Goal: Information Seeking & Learning: Understand process/instructions

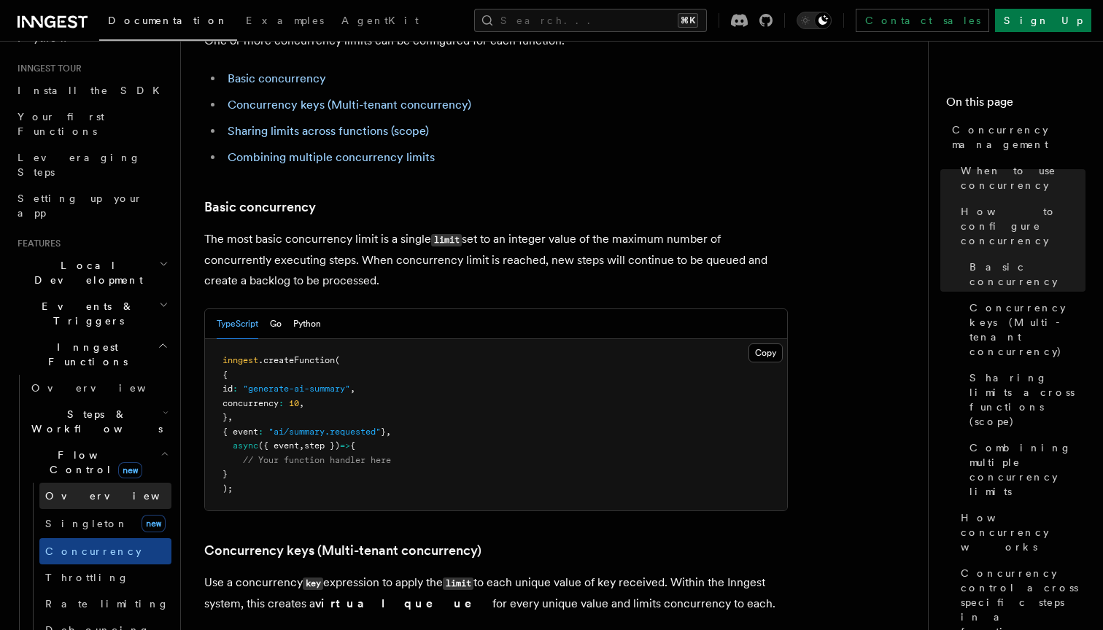
scroll to position [159, 0]
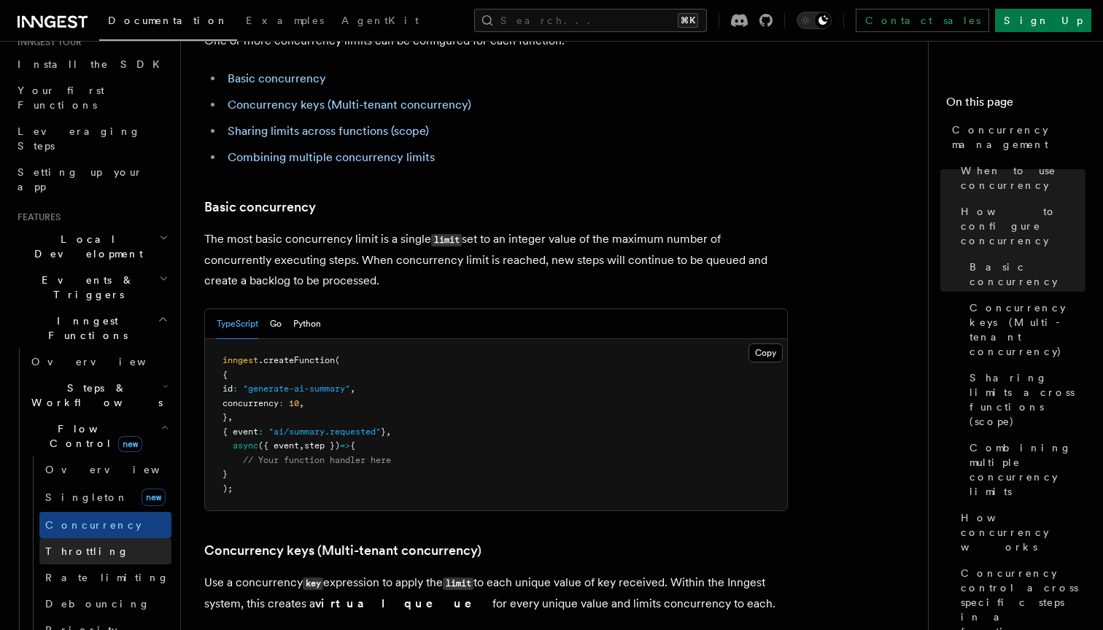
click at [66, 544] on span "Throttling" at bounding box center [87, 551] width 84 height 15
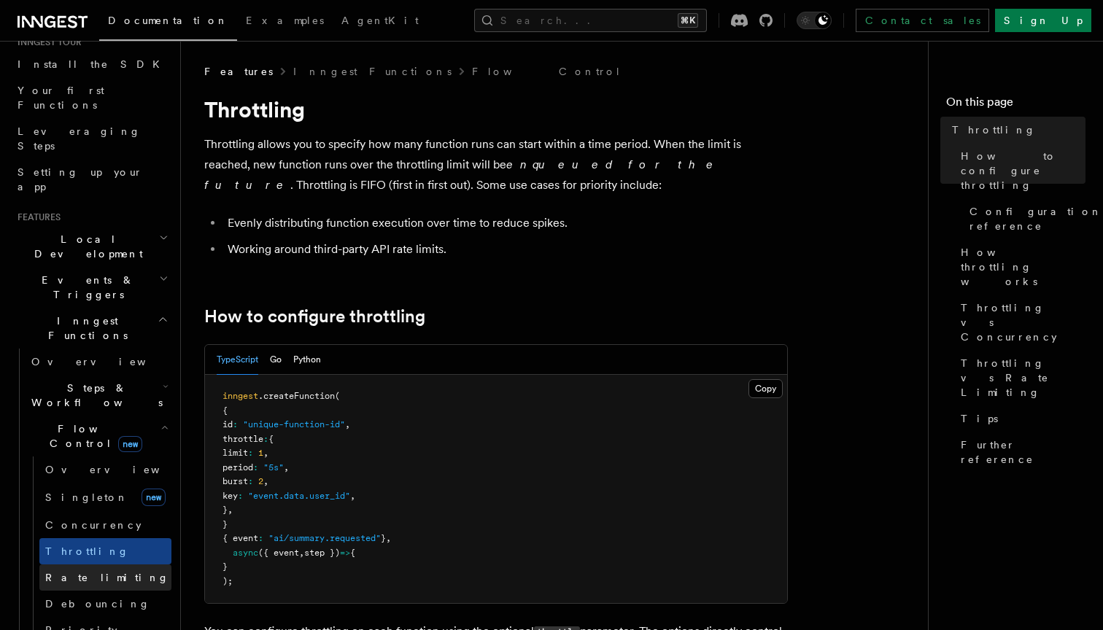
click at [66, 572] on span "Rate limiting" at bounding box center [107, 578] width 124 height 12
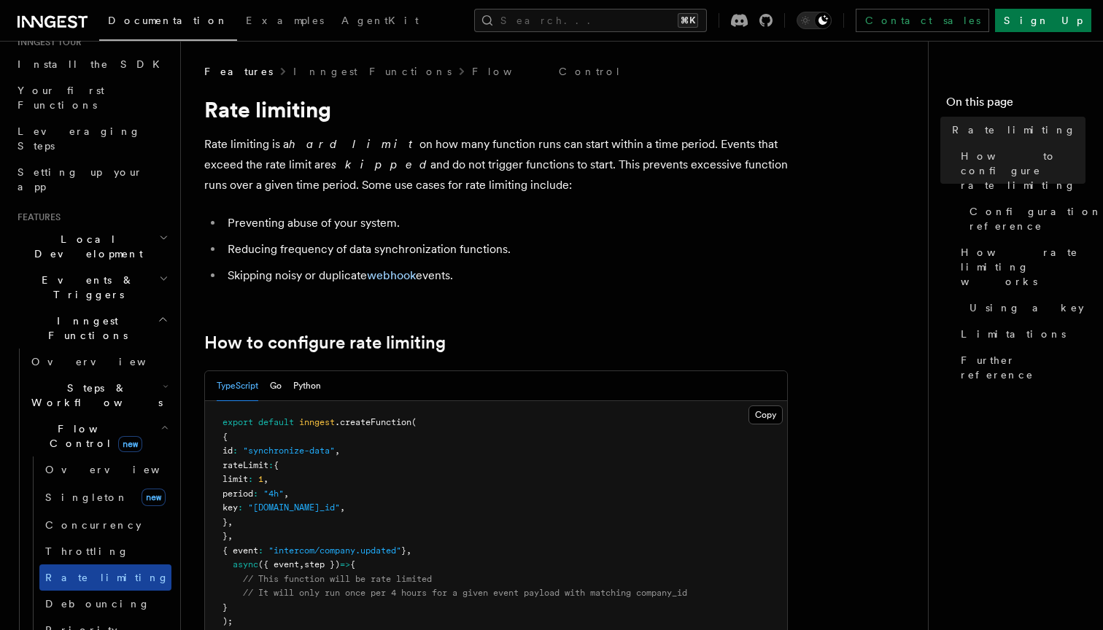
click at [62, 571] on span "Rate limiting" at bounding box center [107, 578] width 124 height 15
drag, startPoint x: 250, startPoint y: 223, endPoint x: 420, endPoint y: 212, distance: 170.4
click at [397, 249] on li "Reducing frequency of data synchronization functions." at bounding box center [505, 249] width 565 height 20
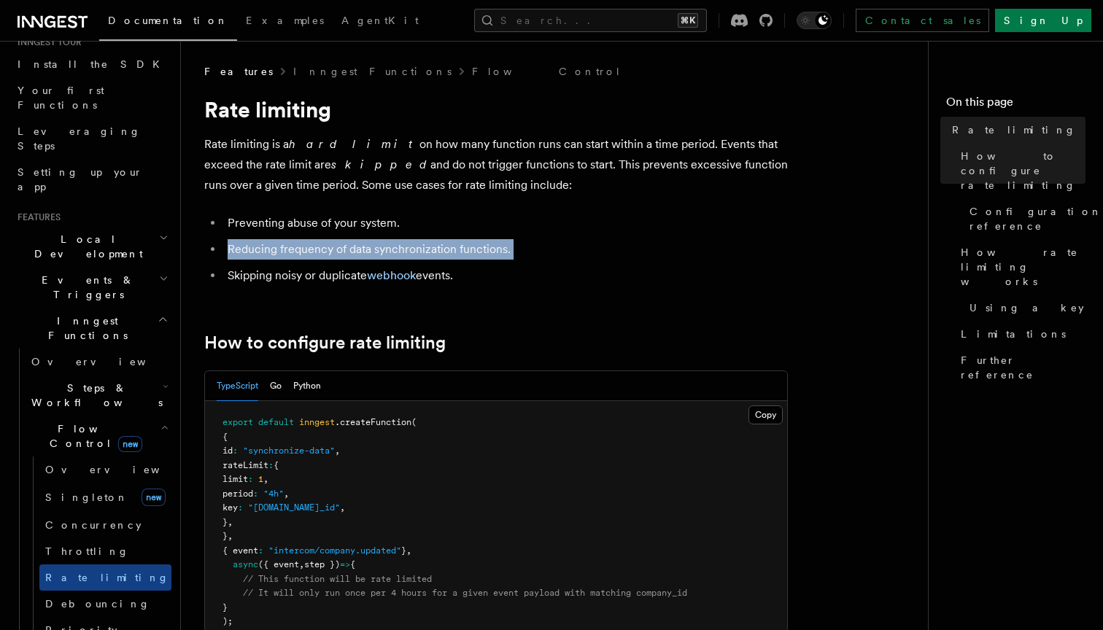
click at [397, 249] on li "Reducing frequency of data synchronization functions." at bounding box center [505, 249] width 565 height 20
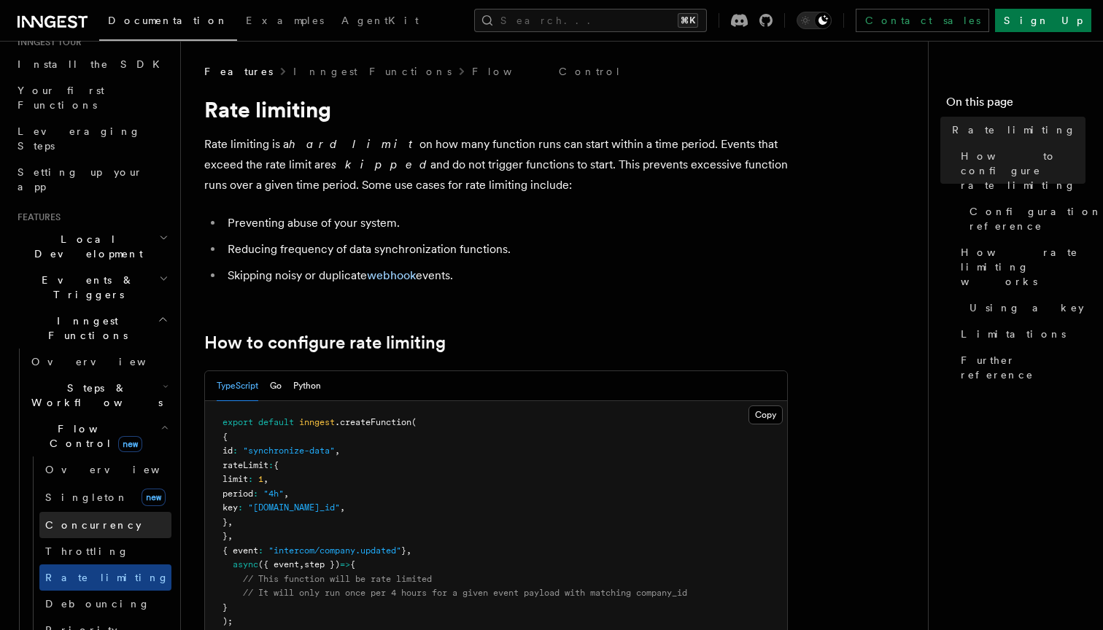
click at [67, 512] on link "Concurrency" at bounding box center [105, 525] width 132 height 26
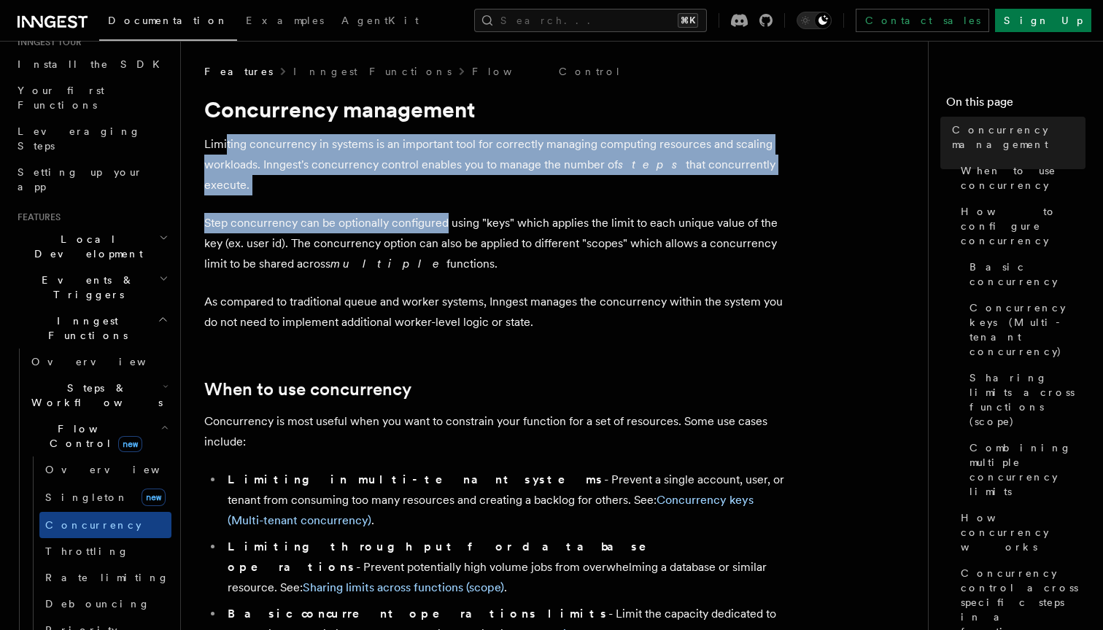
drag, startPoint x: 227, startPoint y: 144, endPoint x: 448, endPoint y: 211, distance: 231.1
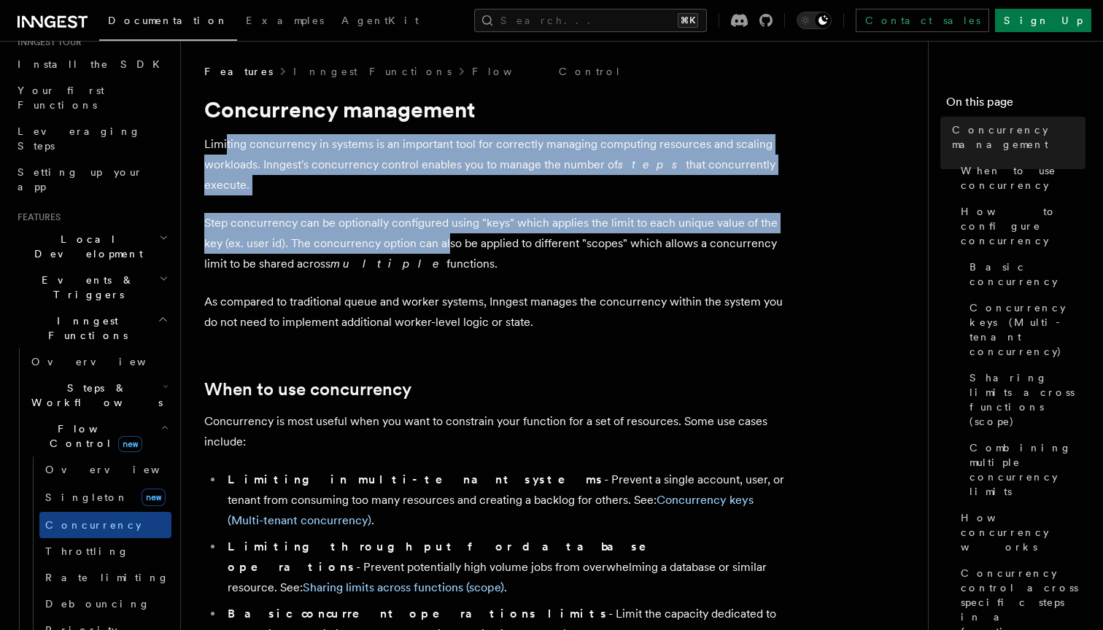
click at [448, 213] on p "Step concurrency can be optionally configured using "keys" which applies the li…" at bounding box center [496, 243] width 584 height 61
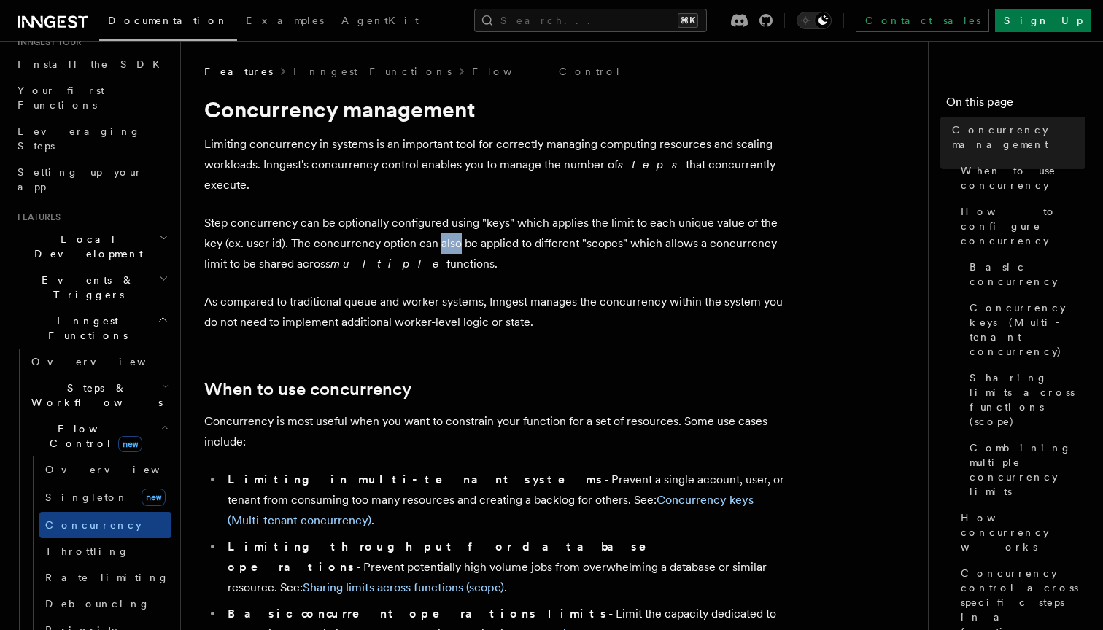
click at [448, 213] on p "Step concurrency can be optionally configured using "keys" which applies the li…" at bounding box center [496, 243] width 584 height 61
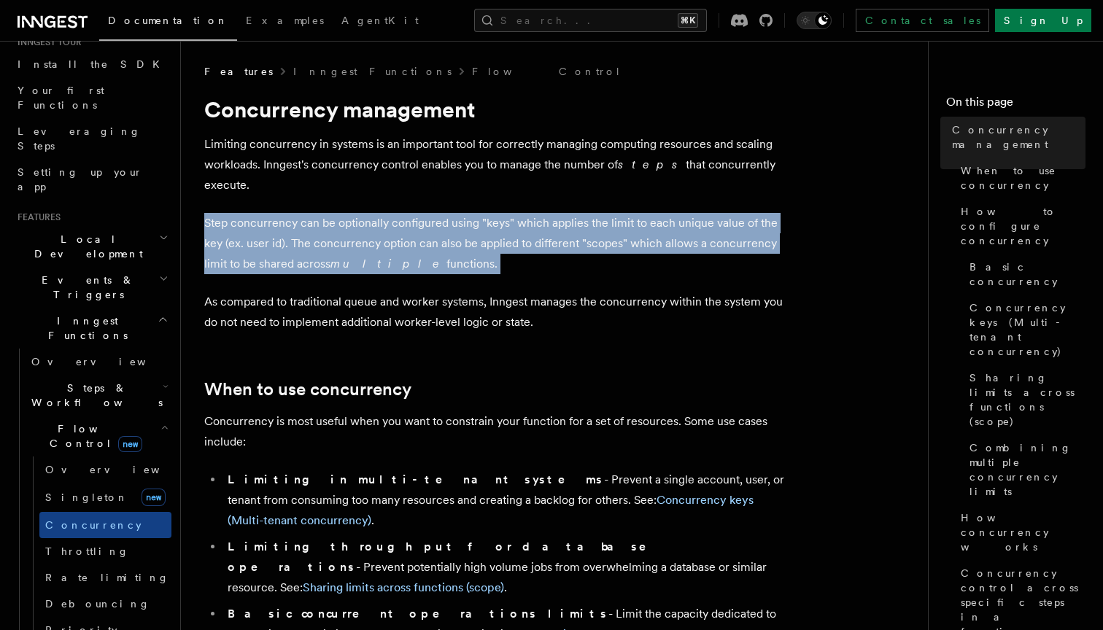
click at [448, 213] on p "Step concurrency can be optionally configured using "keys" which applies the li…" at bounding box center [496, 243] width 584 height 61
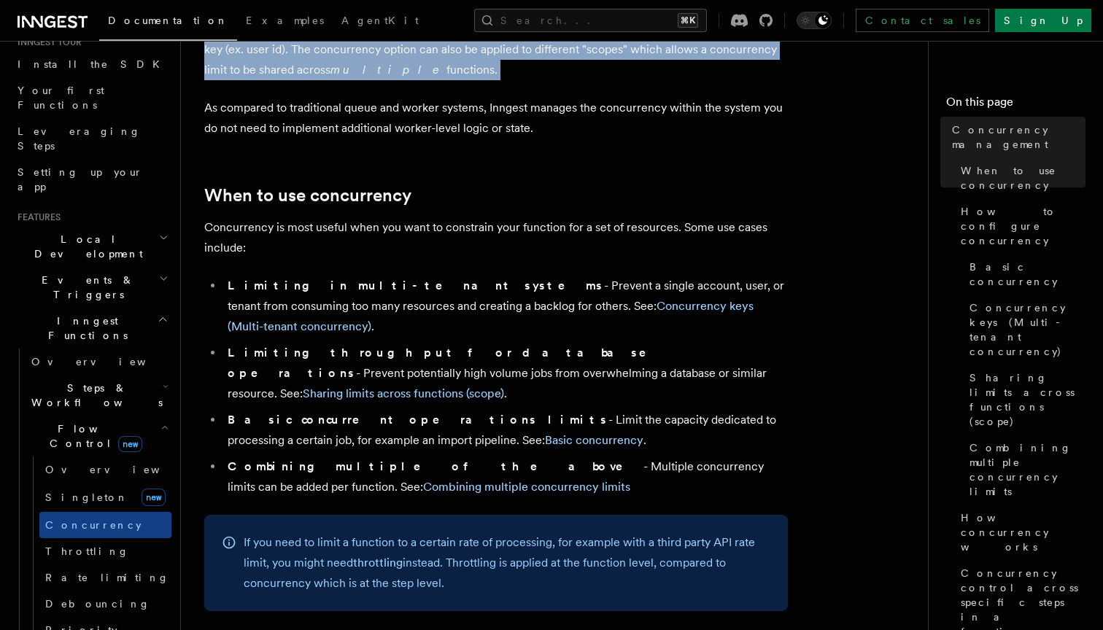
scroll to position [233, 0]
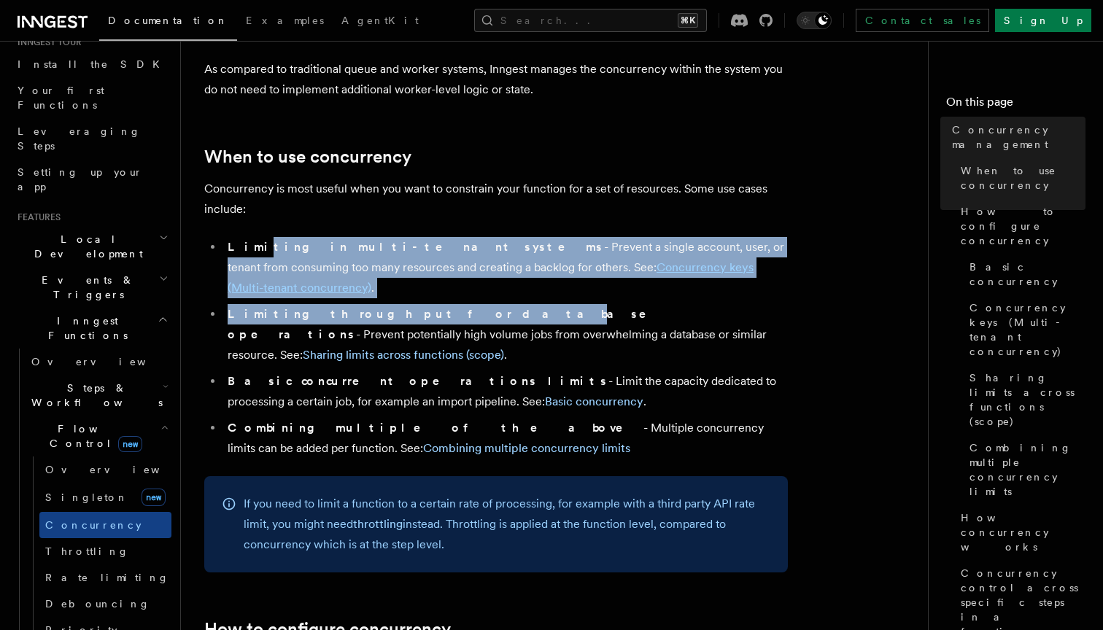
drag, startPoint x: 250, startPoint y: 230, endPoint x: 382, endPoint y: 273, distance: 138.9
click at [382, 272] on ul "Limiting in multi-tenant systems - Prevent a single account, user, or tenant fr…" at bounding box center [496, 348] width 584 height 222
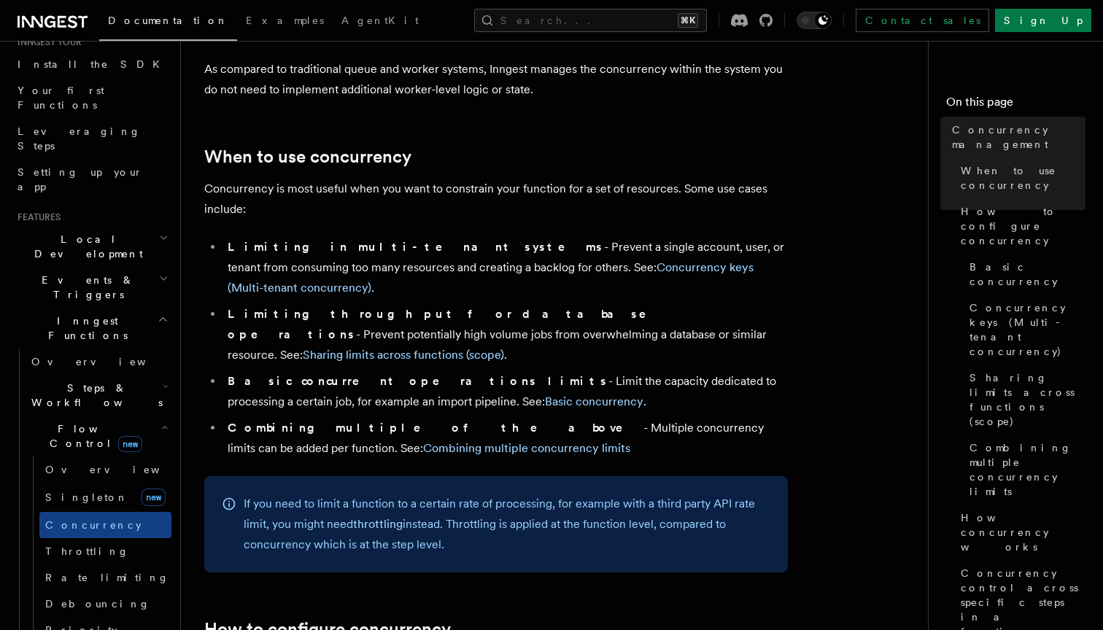
click at [336, 374] on strong "Basic concurrent operations limits" at bounding box center [418, 381] width 381 height 14
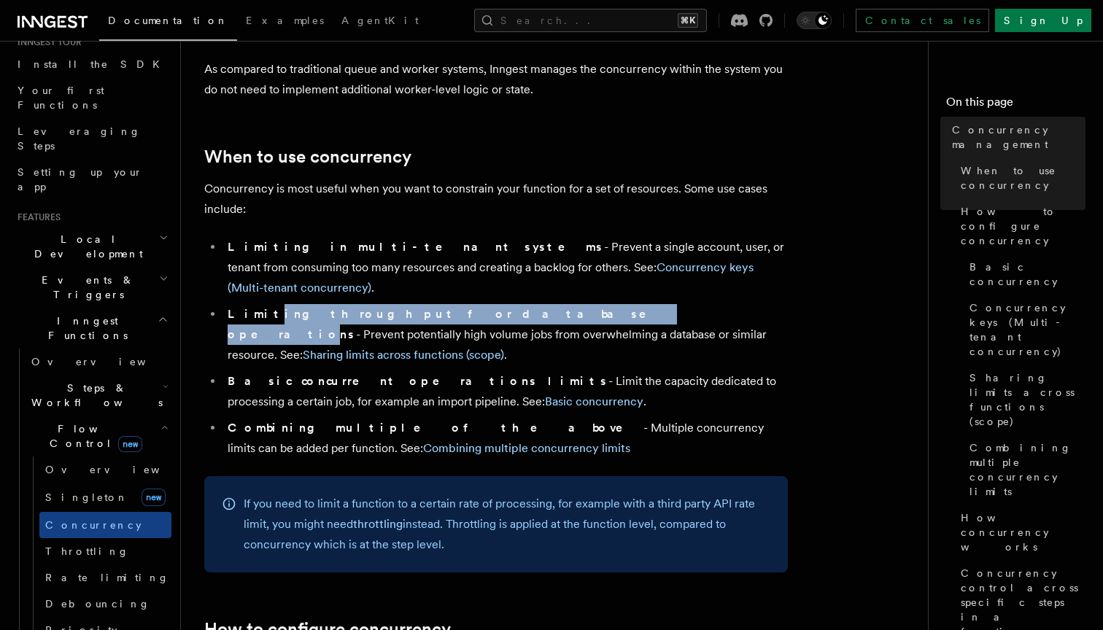
drag, startPoint x: 255, startPoint y: 277, endPoint x: 457, endPoint y: 279, distance: 202.1
click at [455, 307] on strong "Limiting throughput for database operations" at bounding box center [447, 324] width 439 height 34
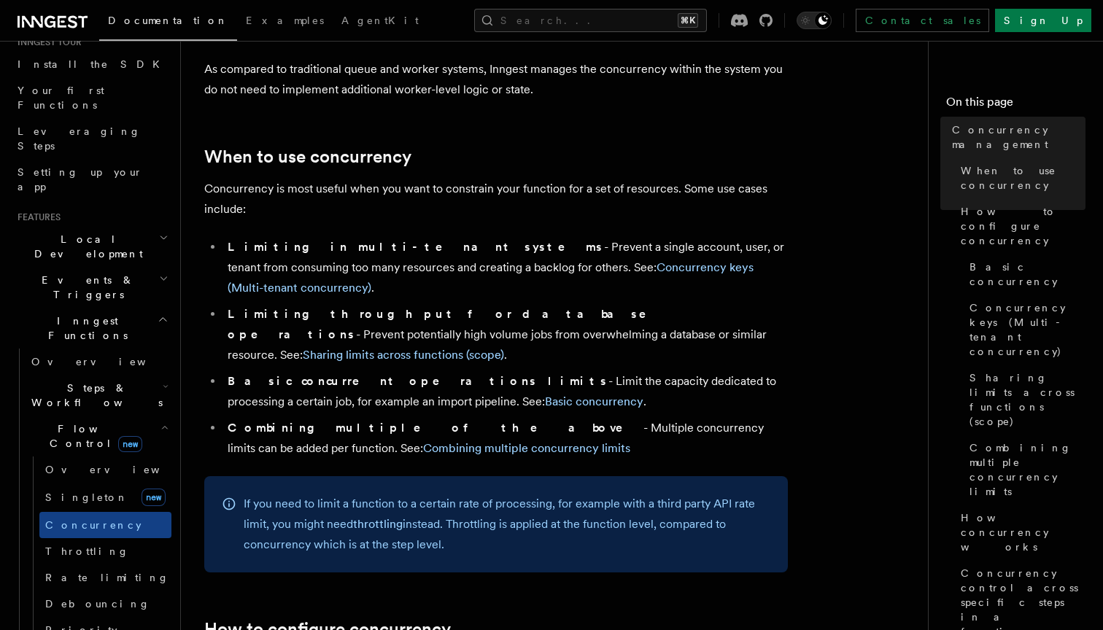
click at [457, 307] on strong "Limiting throughput for database operations" at bounding box center [447, 324] width 439 height 34
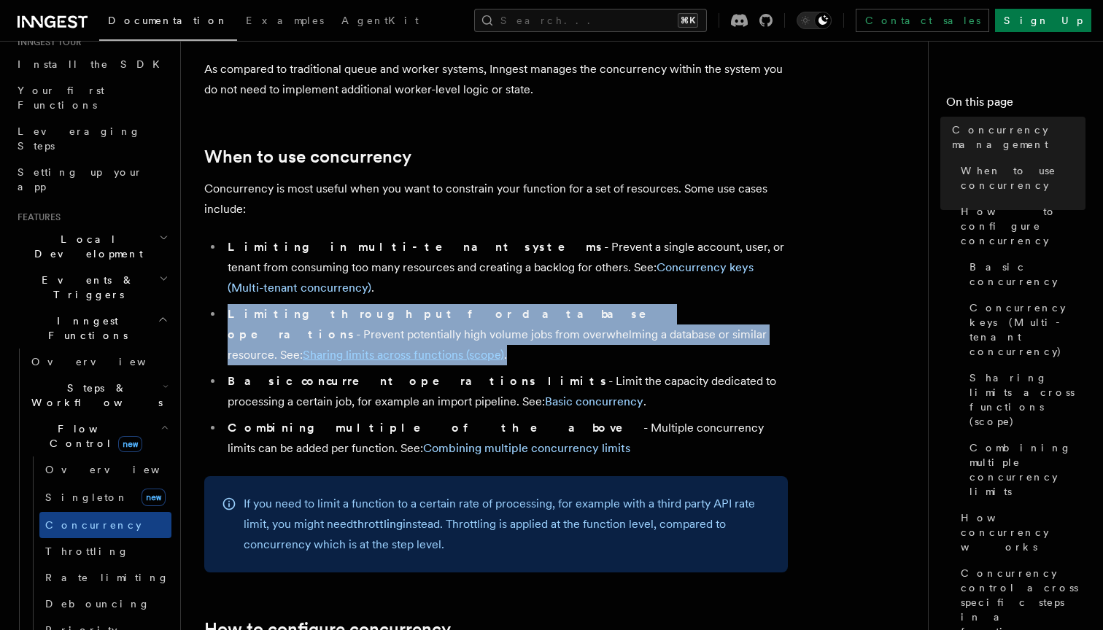
click at [457, 307] on strong "Limiting throughput for database operations" at bounding box center [447, 324] width 439 height 34
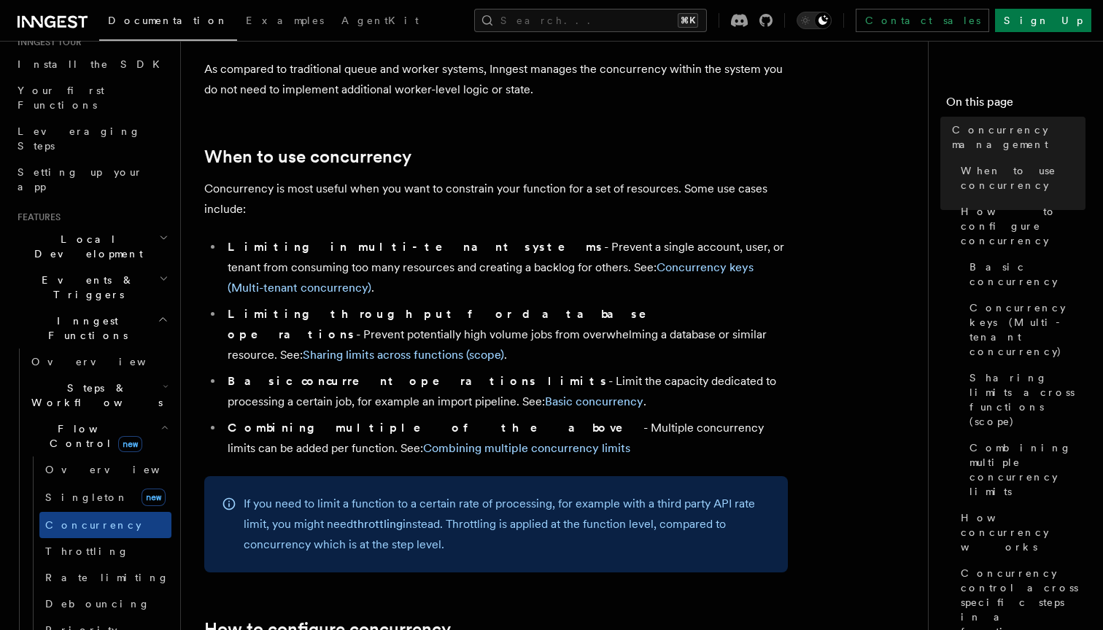
click at [344, 371] on li "Basic concurrent operations limits - Limit the capacity dedicated to processing…" at bounding box center [505, 391] width 565 height 41
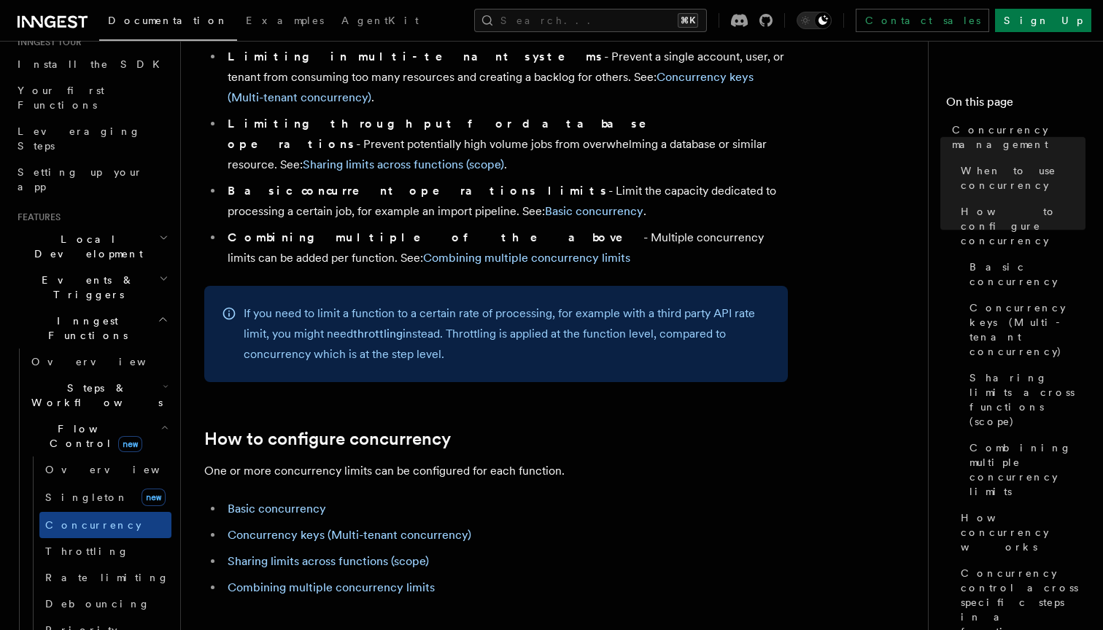
scroll to position [424, 0]
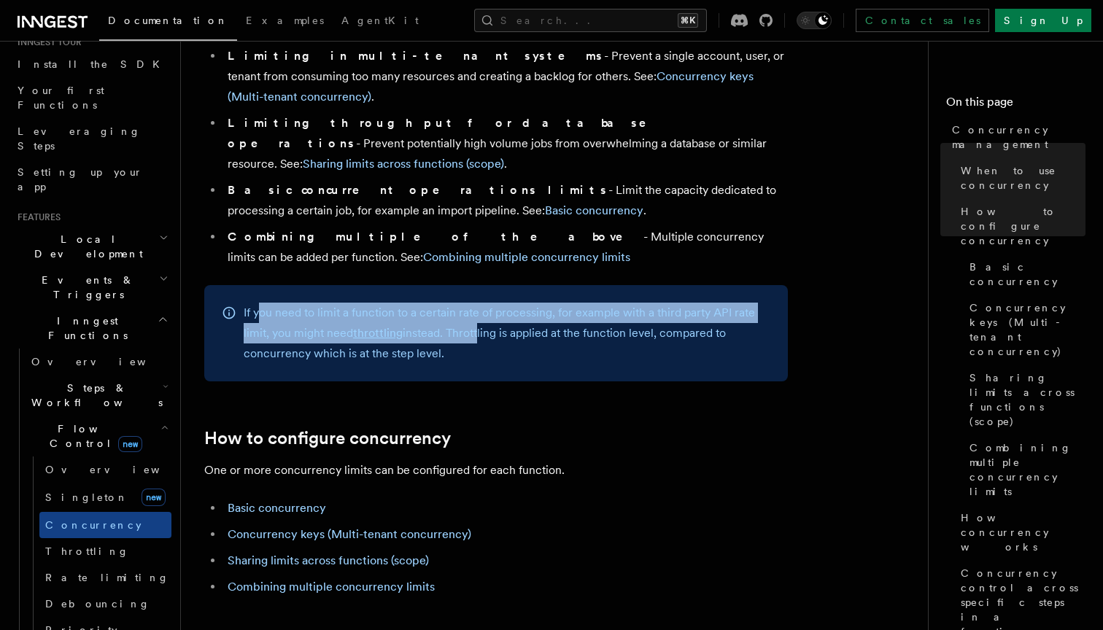
drag, startPoint x: 258, startPoint y: 253, endPoint x: 491, endPoint y: 271, distance: 233.5
click at [488, 303] on p "If you need to limit a function to a certain rate of processing, for example wi…" at bounding box center [507, 333] width 527 height 61
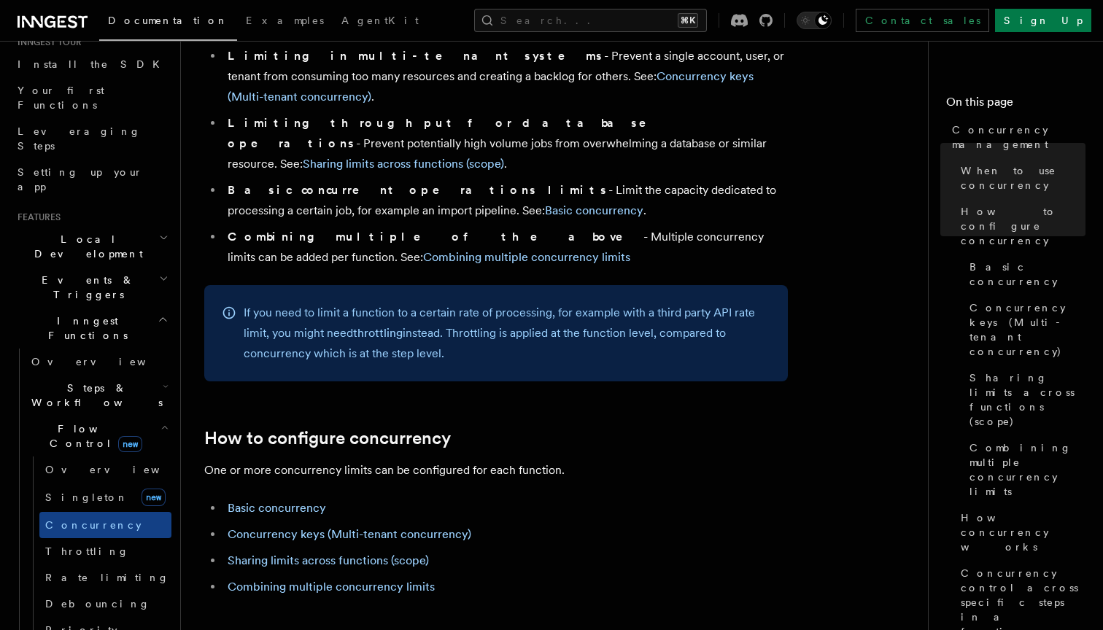
click at [491, 303] on p "If you need to limit a function to a certain rate of processing, for example wi…" at bounding box center [507, 333] width 527 height 61
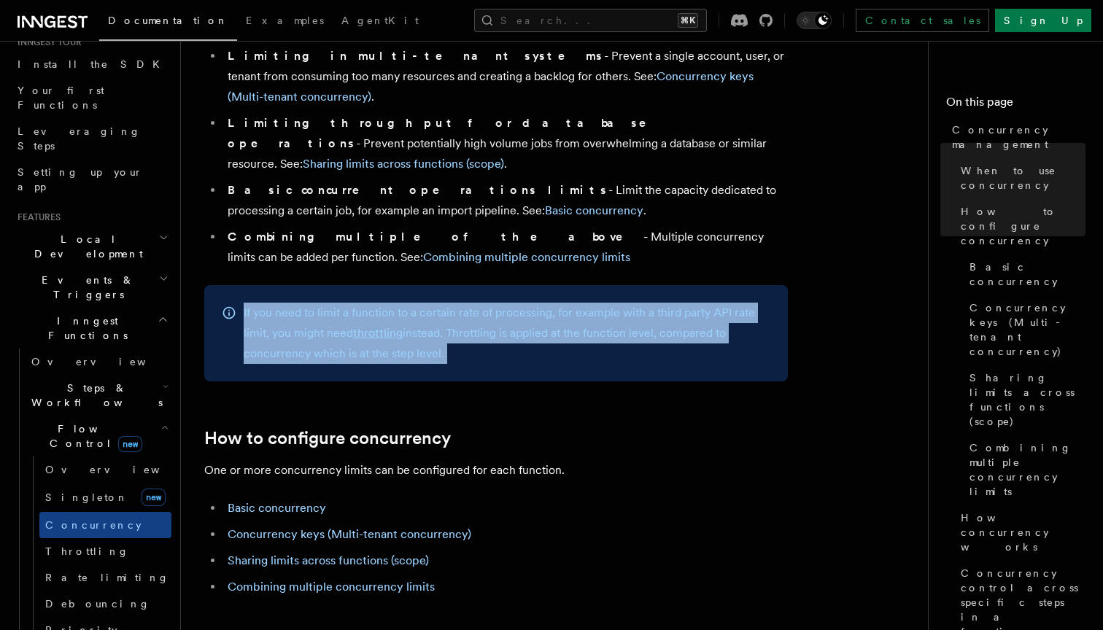
click at [491, 303] on p "If you need to limit a function to a certain rate of processing, for example wi…" at bounding box center [507, 333] width 527 height 61
click at [514, 303] on p "If you need to limit a function to a certain rate of processing, for example wi…" at bounding box center [507, 333] width 527 height 61
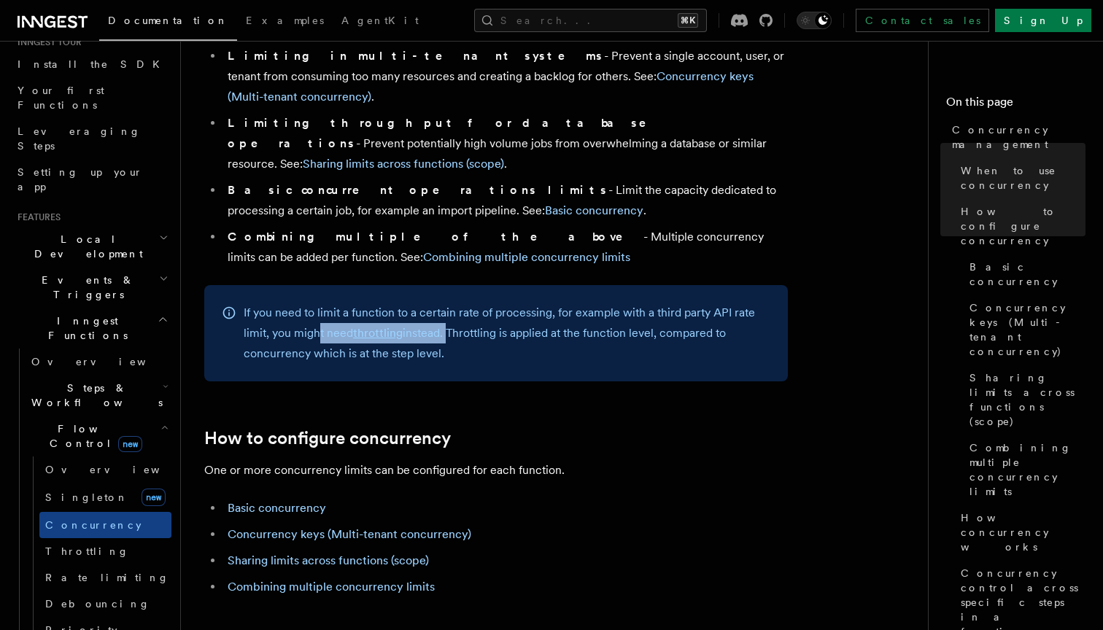
drag, startPoint x: 320, startPoint y: 274, endPoint x: 524, endPoint y: 274, distance: 204.3
click at [522, 303] on p "If you need to limit a function to a certain rate of processing, for example wi…" at bounding box center [507, 333] width 527 height 61
click at [524, 303] on p "If you need to limit a function to a certain rate of processing, for example wi…" at bounding box center [507, 333] width 527 height 61
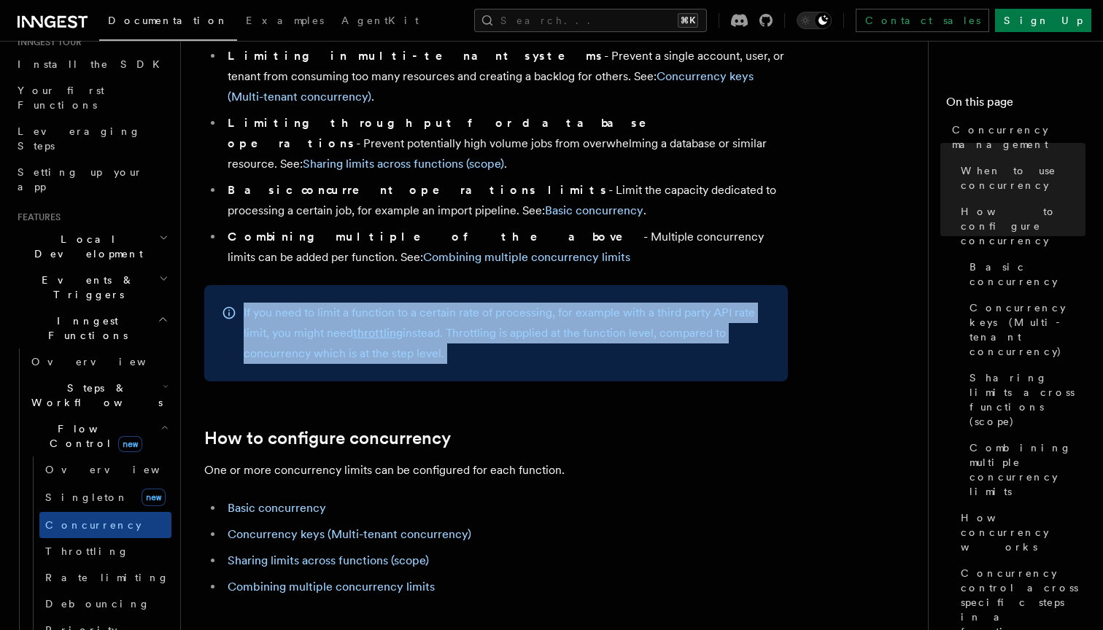
click at [524, 303] on p "If you need to limit a function to a certain rate of processing, for example wi…" at bounding box center [507, 333] width 527 height 61
click at [504, 303] on p "If you need to limit a function to a certain rate of processing, for example wi…" at bounding box center [507, 333] width 527 height 61
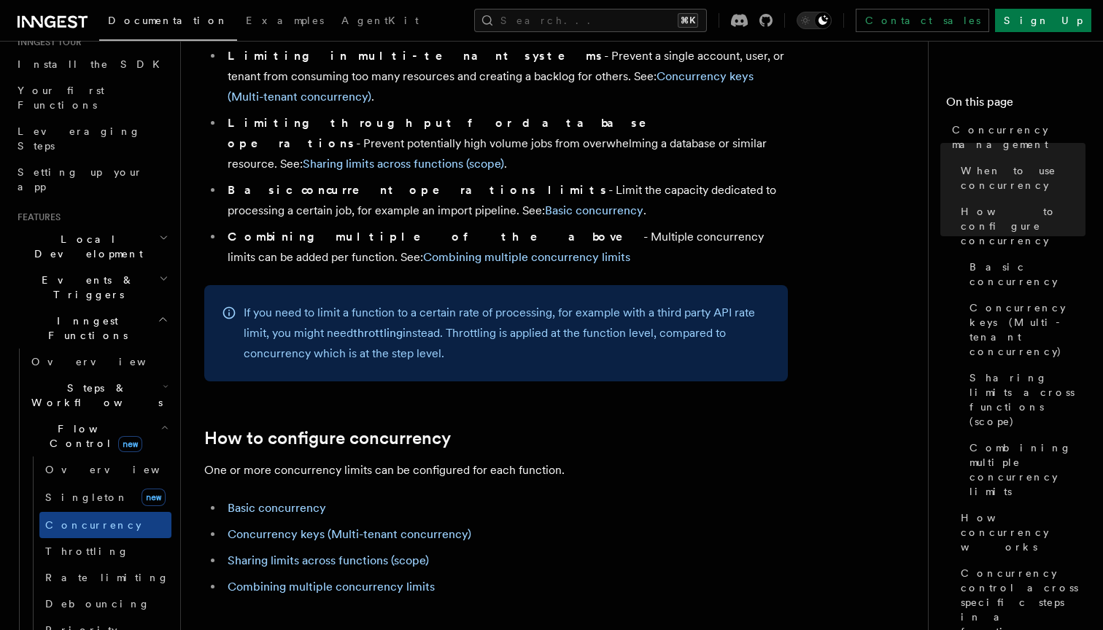
click at [504, 303] on p "If you need to limit a function to a certain rate of processing, for example wi…" at bounding box center [507, 333] width 527 height 61
click at [66, 546] on span "Throttling" at bounding box center [87, 552] width 84 height 12
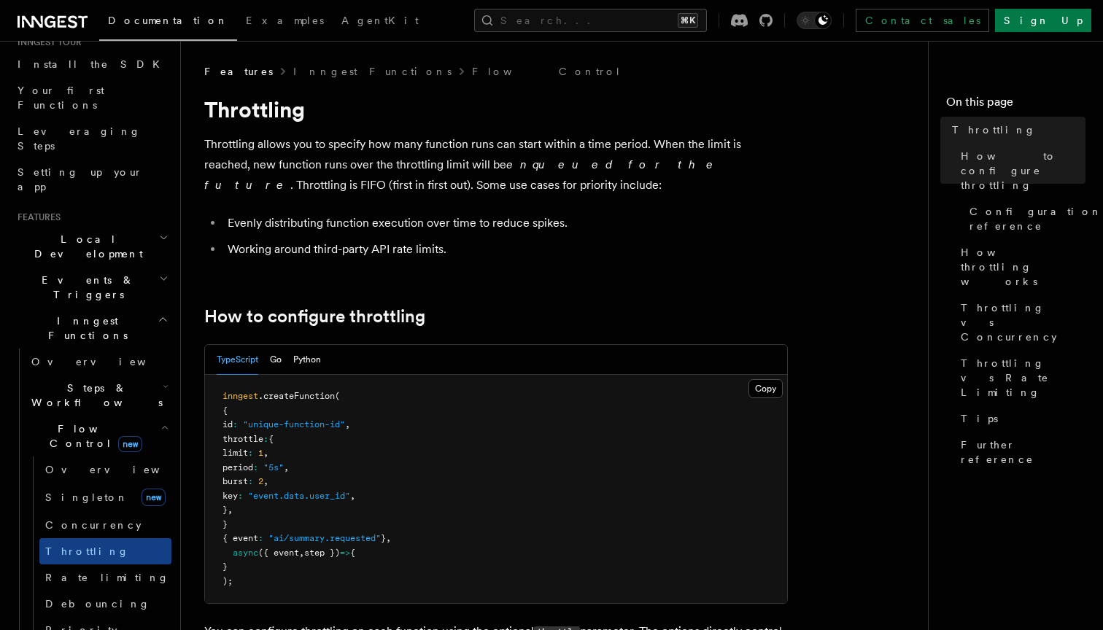
click at [268, 154] on p "Throttling allows you to specify how many function runs can start within a time…" at bounding box center [496, 164] width 584 height 61
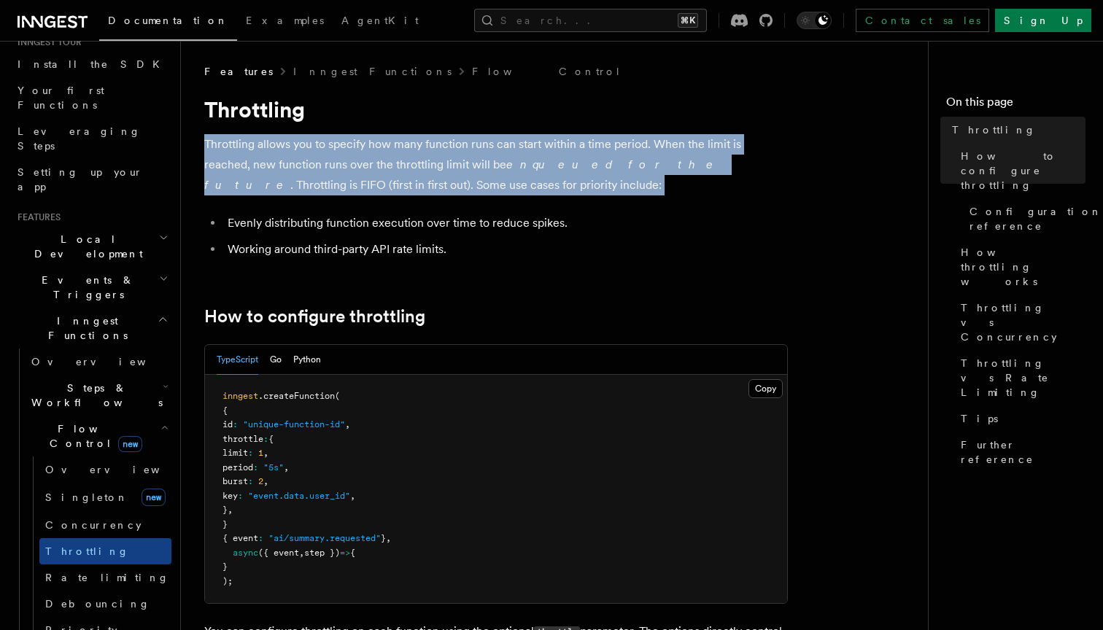
click at [268, 154] on p "Throttling allows you to specify how many function runs can start within a time…" at bounding box center [496, 164] width 584 height 61
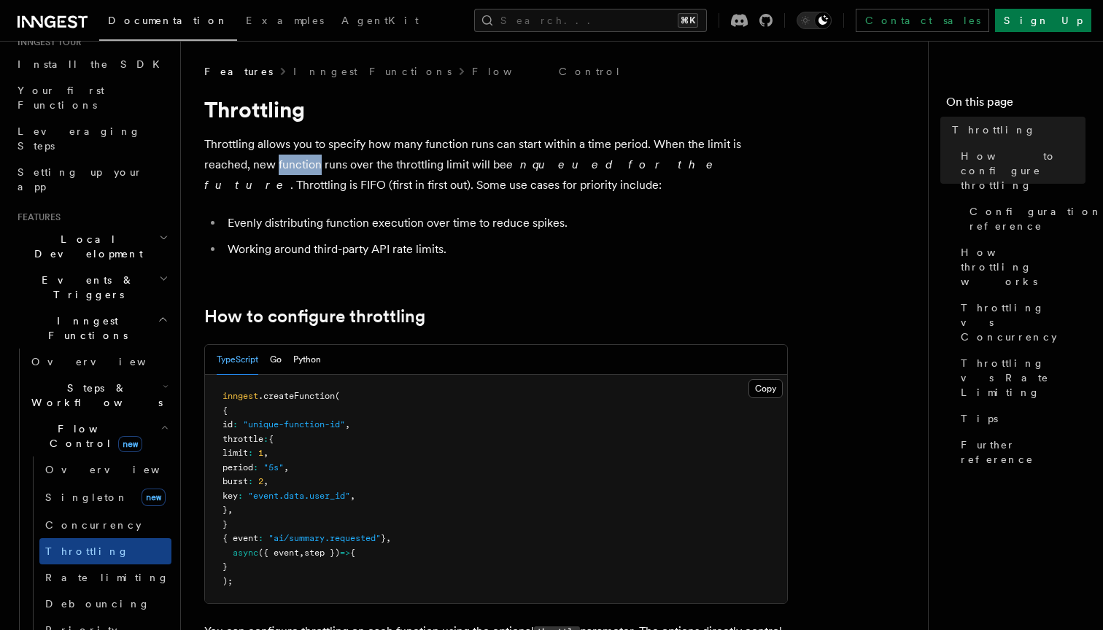
click at [268, 154] on p "Throttling allows you to specify how many function runs can start within a time…" at bounding box center [496, 164] width 584 height 61
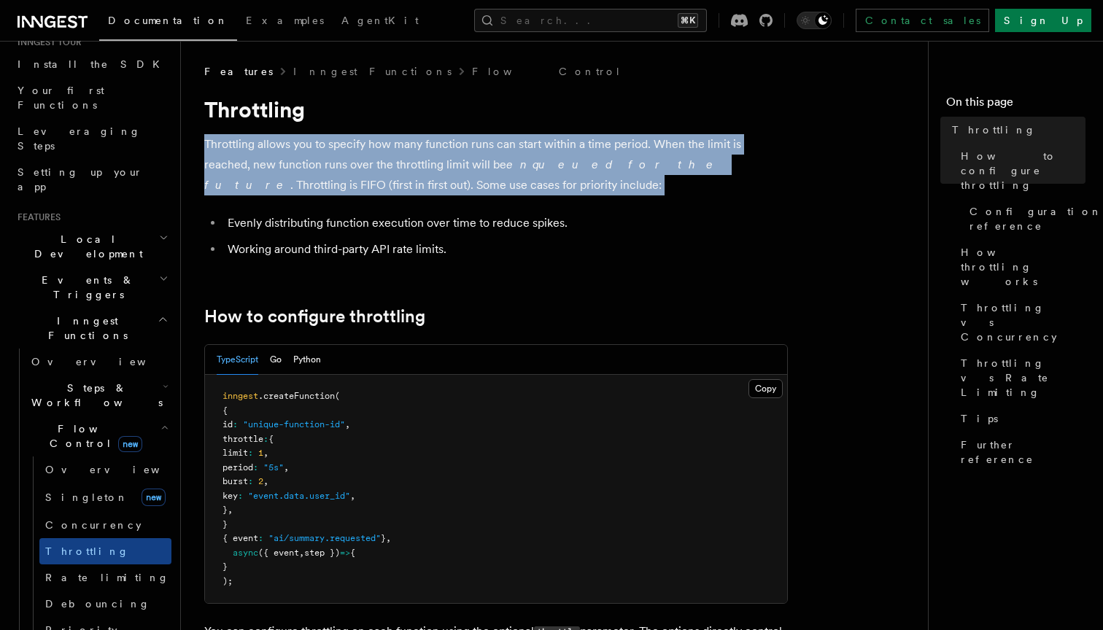
click at [268, 154] on p "Throttling allows you to specify how many function runs can start within a time…" at bounding box center [496, 164] width 584 height 61
click at [502, 166] on em "enqueued for the future" at bounding box center [462, 175] width 516 height 34
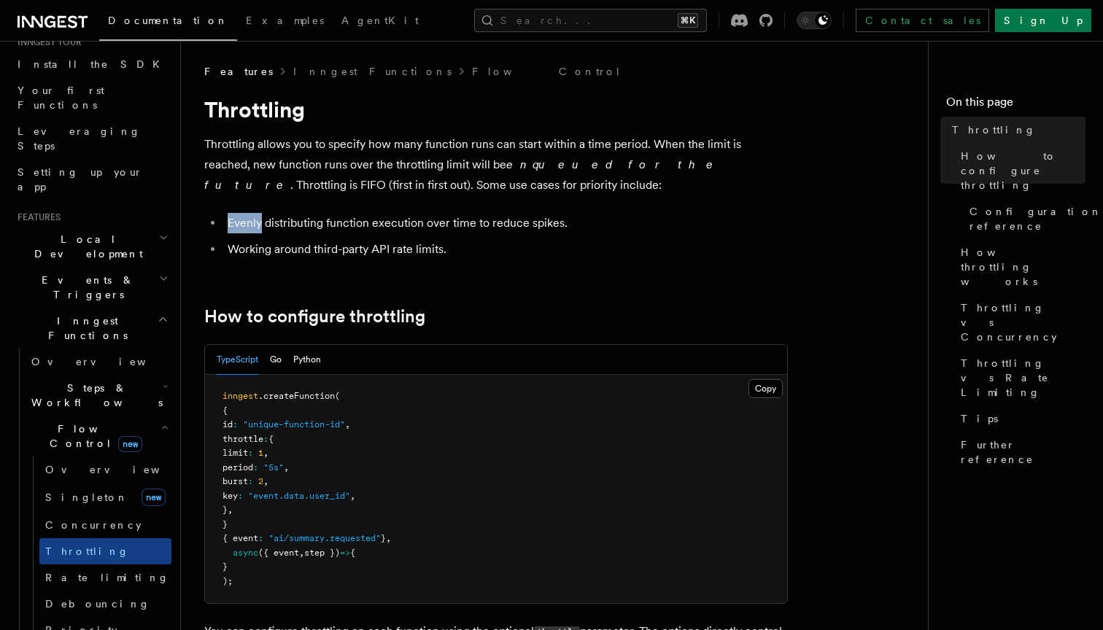
click at [254, 227] on li "Evenly distributing function execution over time to reduce spikes." at bounding box center [505, 223] width 565 height 20
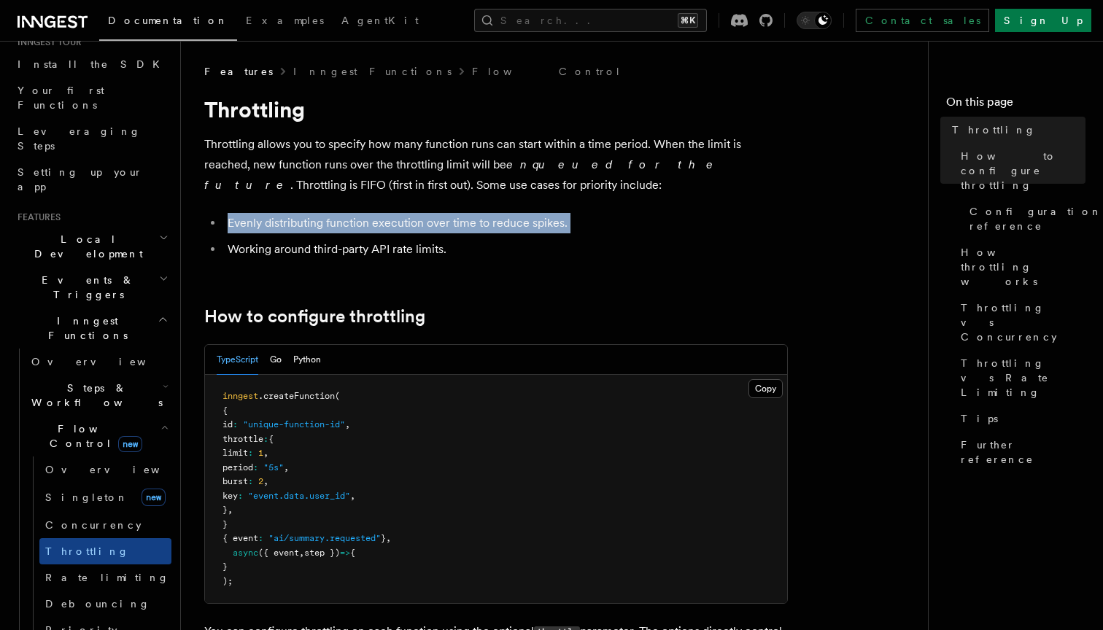
click at [254, 227] on li "Evenly distributing function execution over time to reduce spikes." at bounding box center [505, 223] width 565 height 20
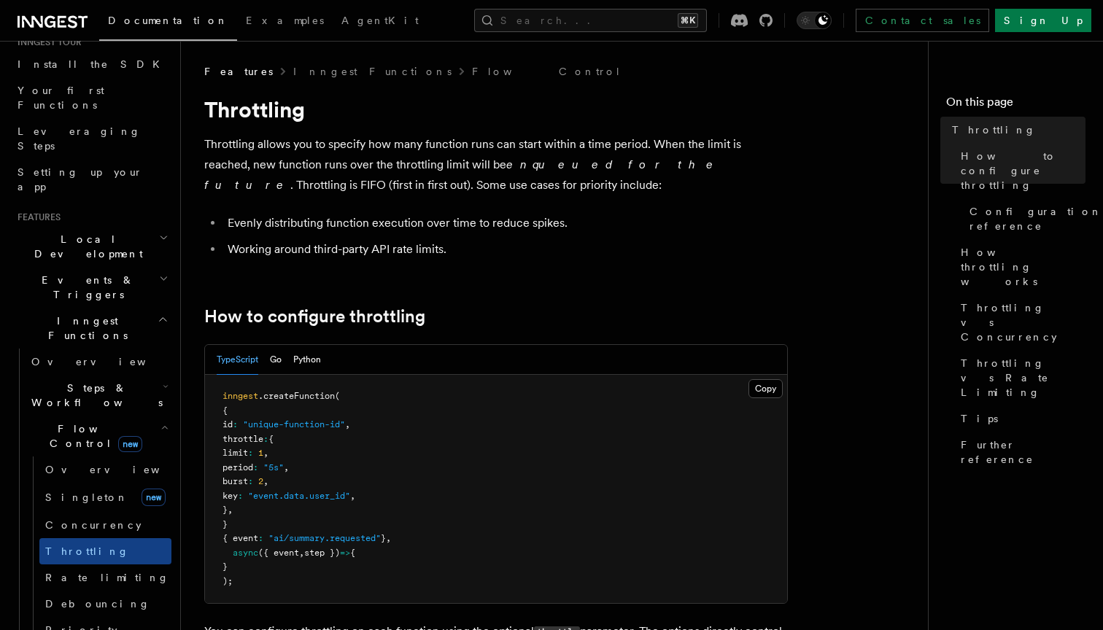
click at [266, 251] on li "Working around third-party API rate limits." at bounding box center [505, 249] width 565 height 20
click at [247, 184] on p "Throttling allows you to specify how many function runs can start within a time…" at bounding box center [496, 164] width 584 height 61
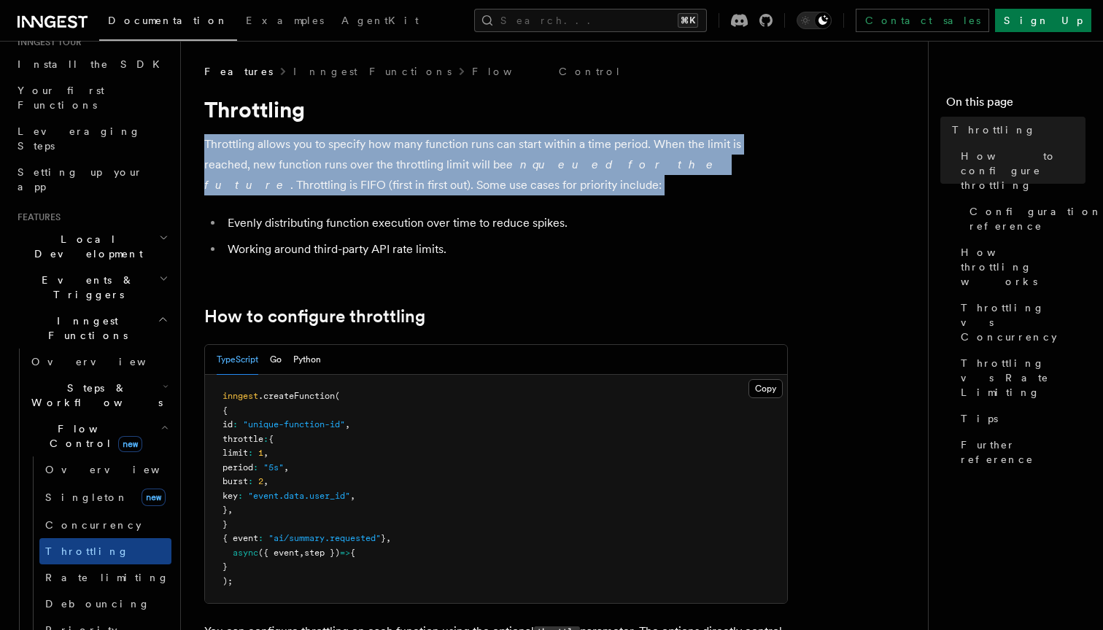
click at [247, 184] on p "Throttling allows you to specify how many function runs can start within a time…" at bounding box center [496, 164] width 584 height 61
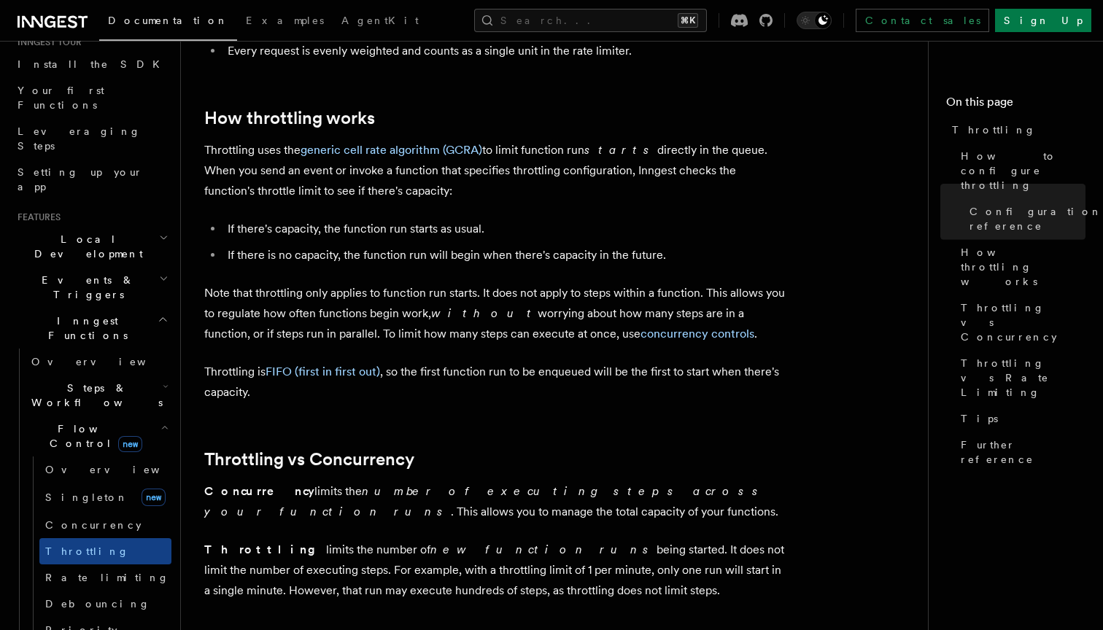
scroll to position [1011, 0]
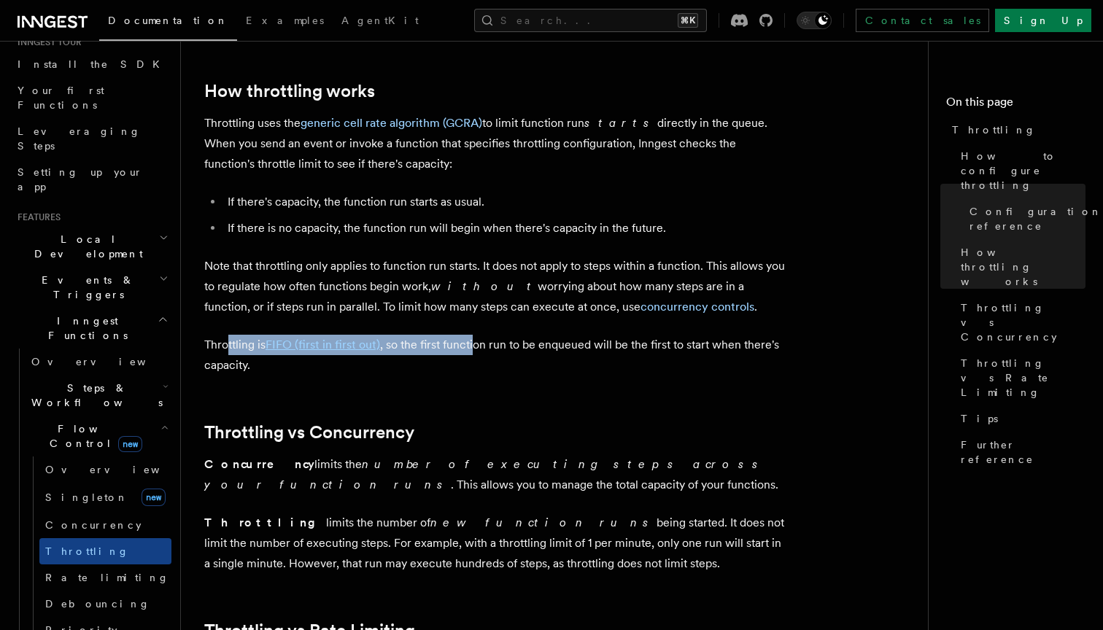
drag, startPoint x: 227, startPoint y: 344, endPoint x: 479, endPoint y: 338, distance: 251.8
click at [478, 338] on p "Throttling is FIFO (first in first out) , so the first function run to be enque…" at bounding box center [496, 355] width 584 height 41
click at [479, 338] on p "Throttling is FIFO (first in first out) , so the first function run to be enque…" at bounding box center [496, 355] width 584 height 41
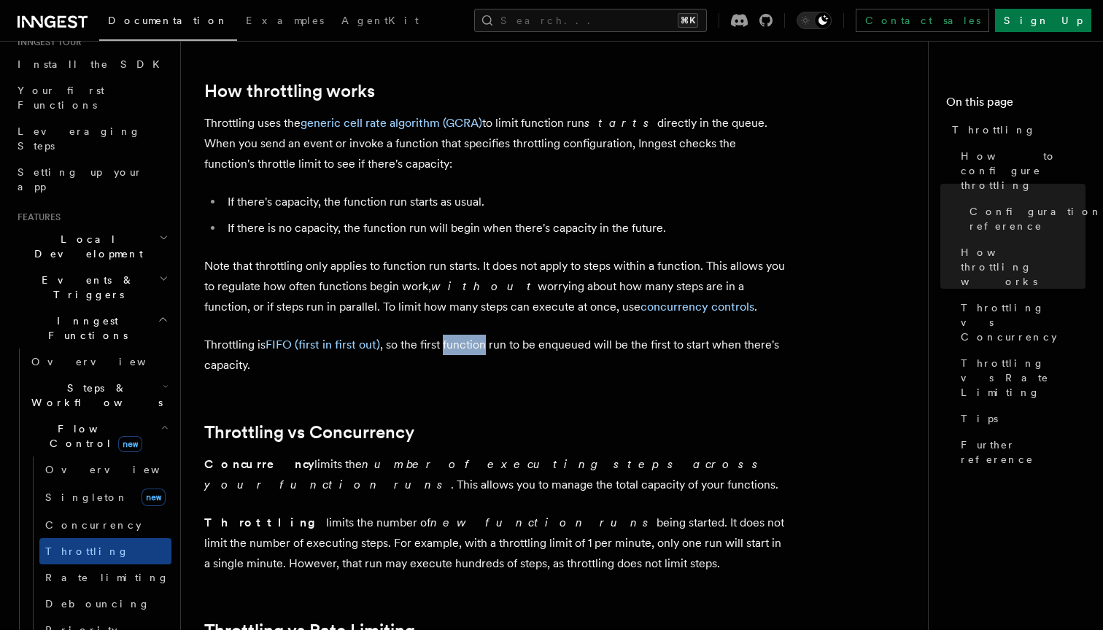
click at [479, 338] on p "Throttling is FIFO (first in first out) , so the first function run to be enque…" at bounding box center [496, 355] width 584 height 41
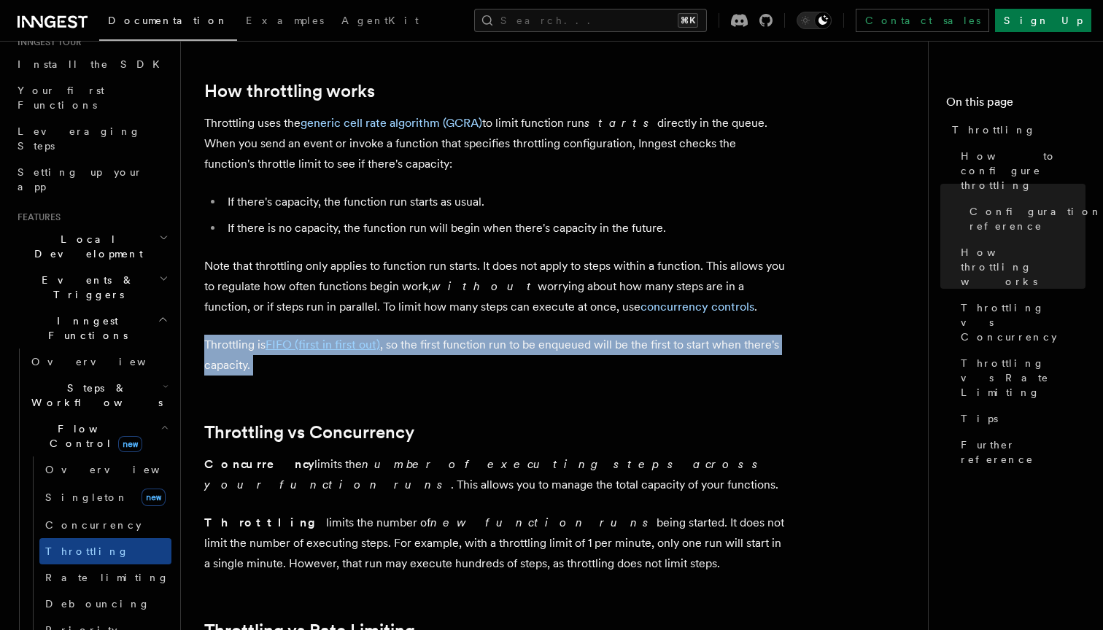
click at [479, 338] on p "Throttling is FIFO (first in first out) , so the first function run to be enque…" at bounding box center [496, 355] width 584 height 41
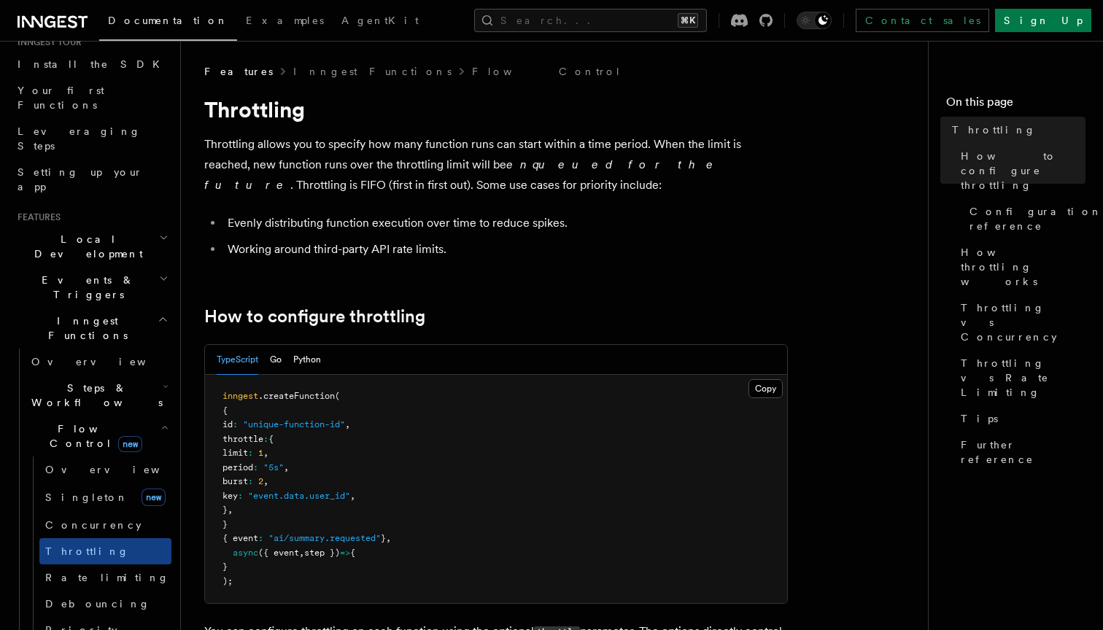
scroll to position [0, 0]
drag, startPoint x: 297, startPoint y: 251, endPoint x: 409, endPoint y: 242, distance: 112.0
click at [405, 242] on li "Working around third-party API rate limits." at bounding box center [505, 249] width 565 height 20
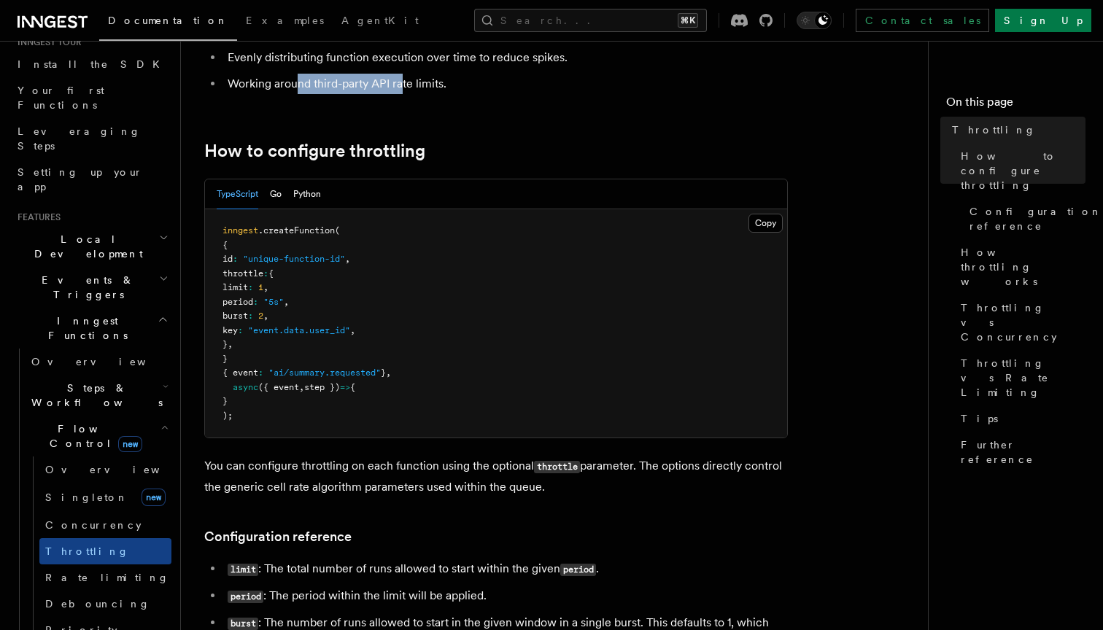
scroll to position [176, 0]
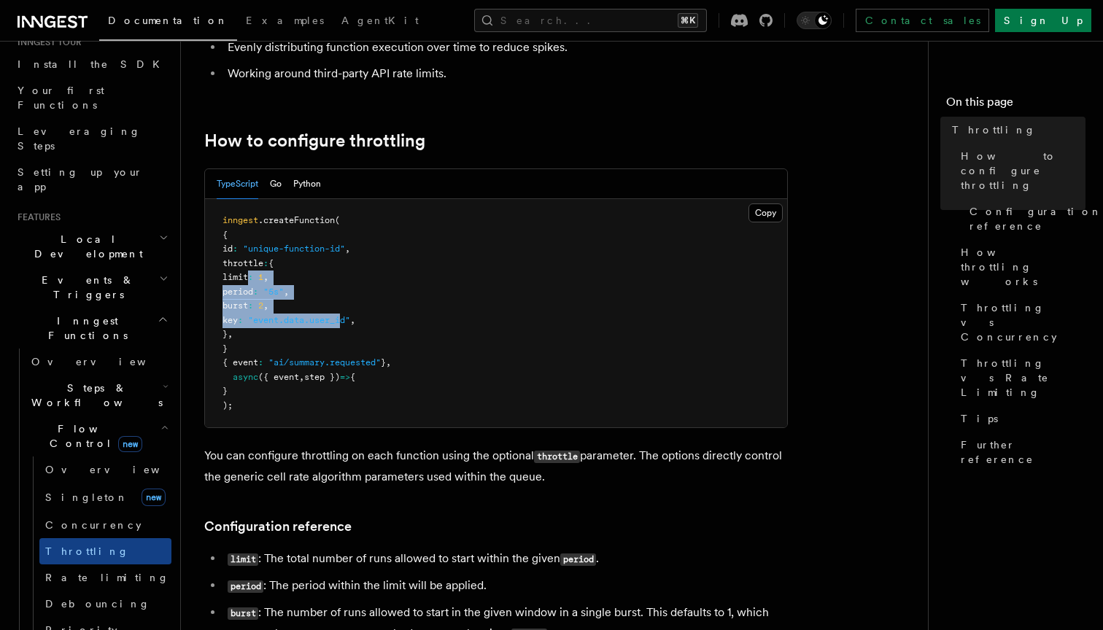
drag, startPoint x: 247, startPoint y: 278, endPoint x: 389, endPoint y: 308, distance: 144.7
click at [389, 308] on pre "inngest .createFunction ( { id : "unique-function-id" , throttle : { limit : 1 …" at bounding box center [496, 313] width 582 height 228
drag, startPoint x: 295, startPoint y: 370, endPoint x: 476, endPoint y: 367, distance: 181.0
click at [476, 367] on pre "inngest .createFunction ( { id : "unique-function-id" , throttle : { limit : 1 …" at bounding box center [496, 313] width 582 height 228
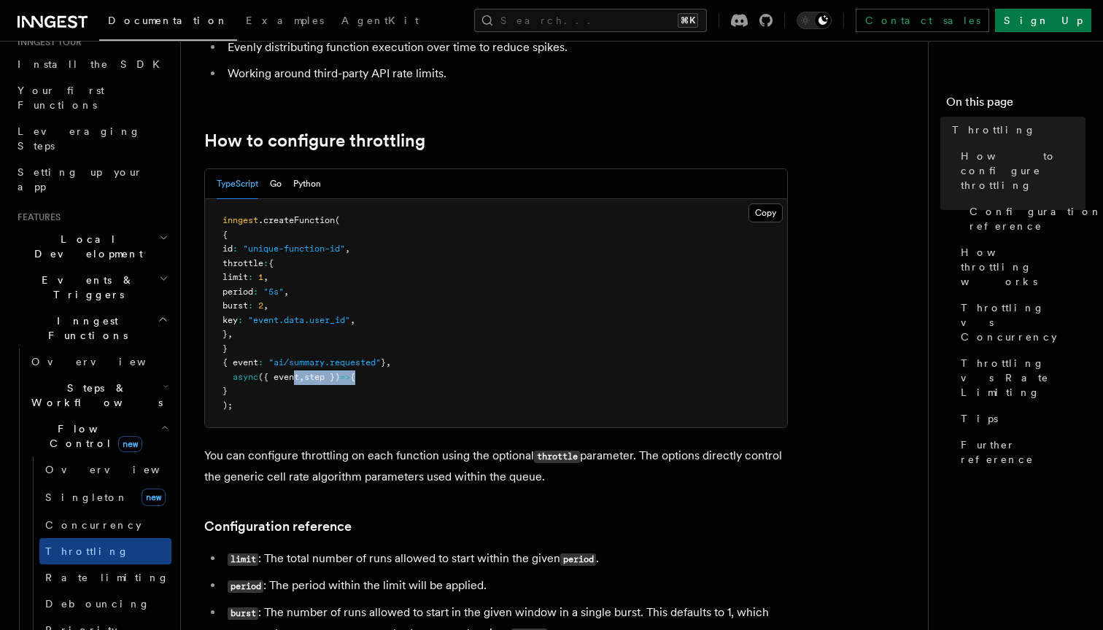
click at [476, 367] on pre "inngest .createFunction ( { id : "unique-function-id" , throttle : { limit : 1 …" at bounding box center [496, 313] width 582 height 228
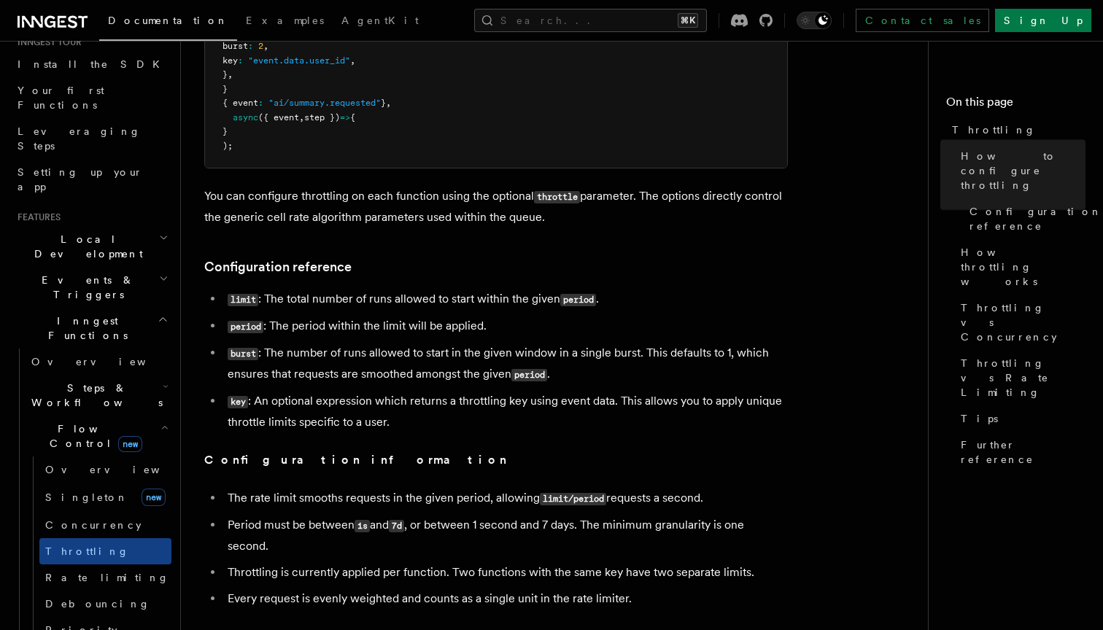
scroll to position [448, 0]
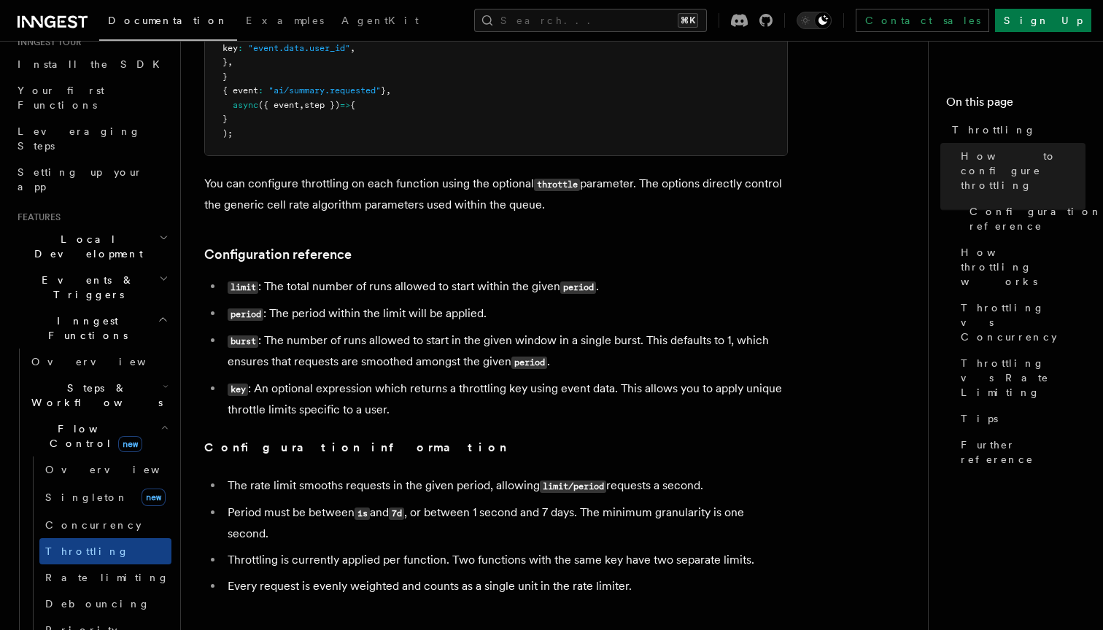
click at [481, 348] on li "burst : The number of runs allowed to start in the given window in a single bur…" at bounding box center [505, 352] width 565 height 42
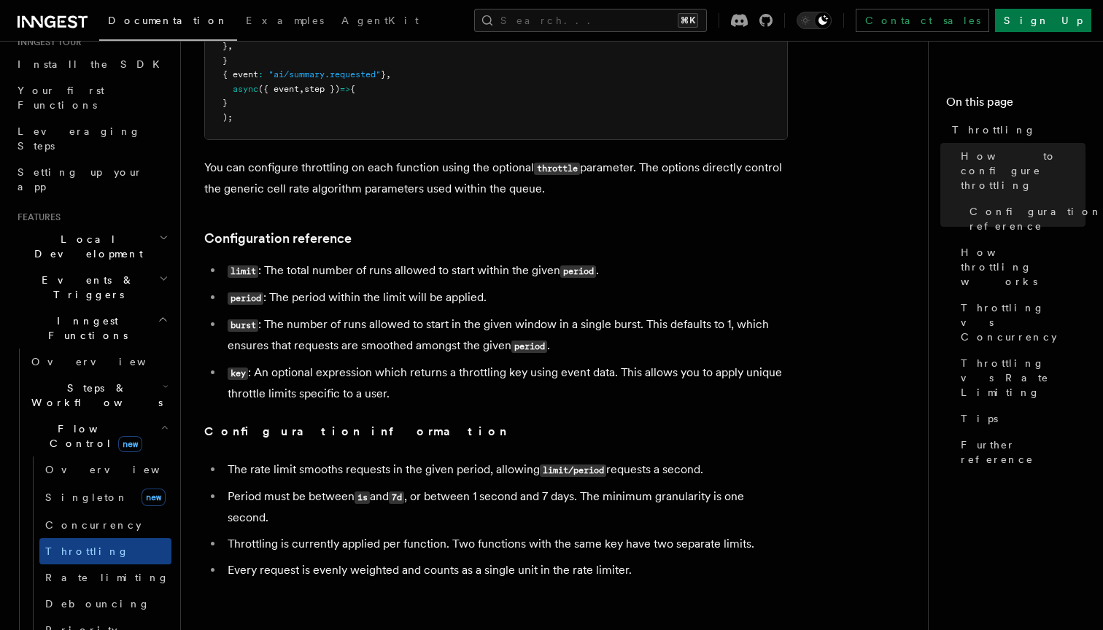
scroll to position [466, 0]
